Goal: Check status: Check status

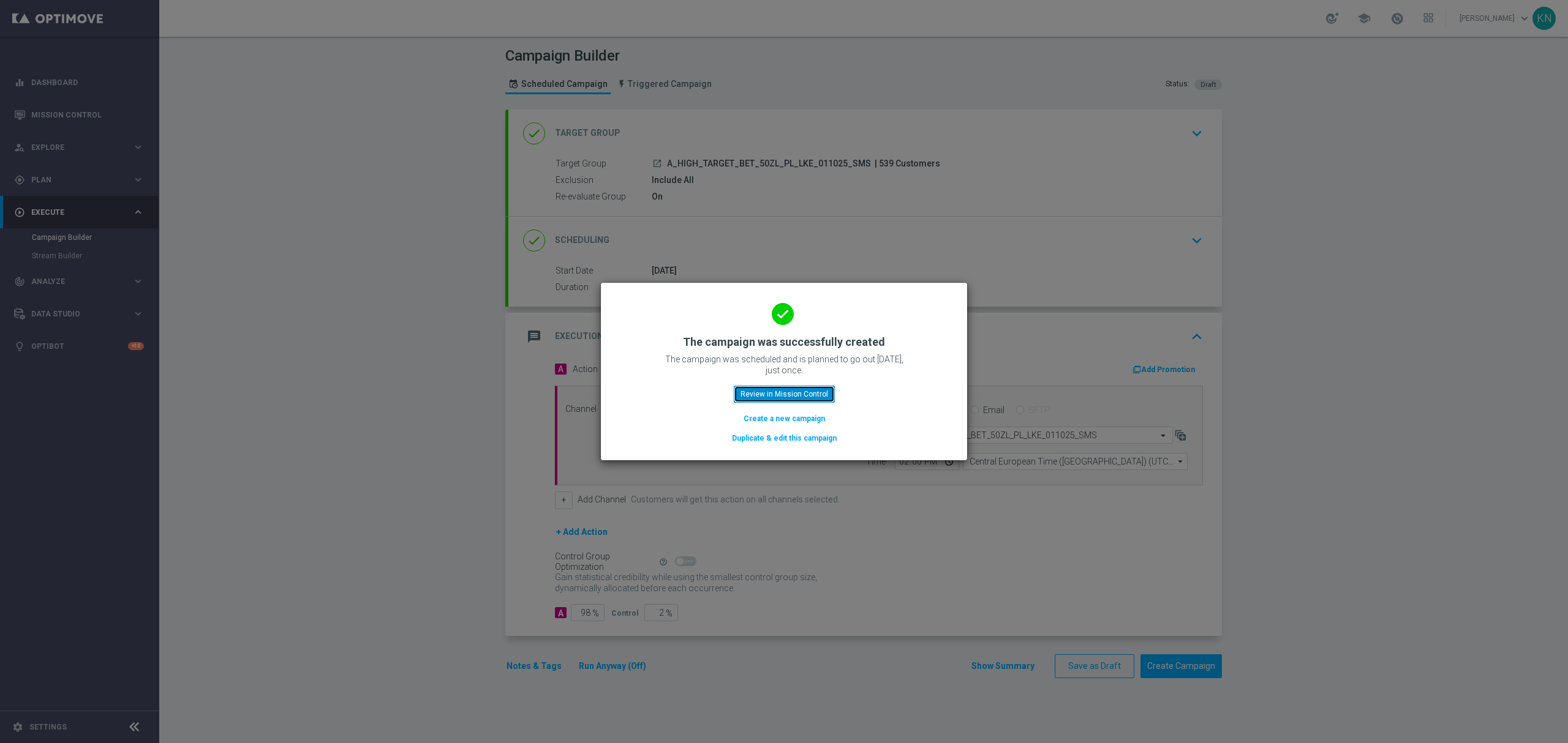
click at [778, 398] on button "Review in Mission Control" at bounding box center [785, 394] width 101 height 17
